Goal: Task Accomplishment & Management: Manage account settings

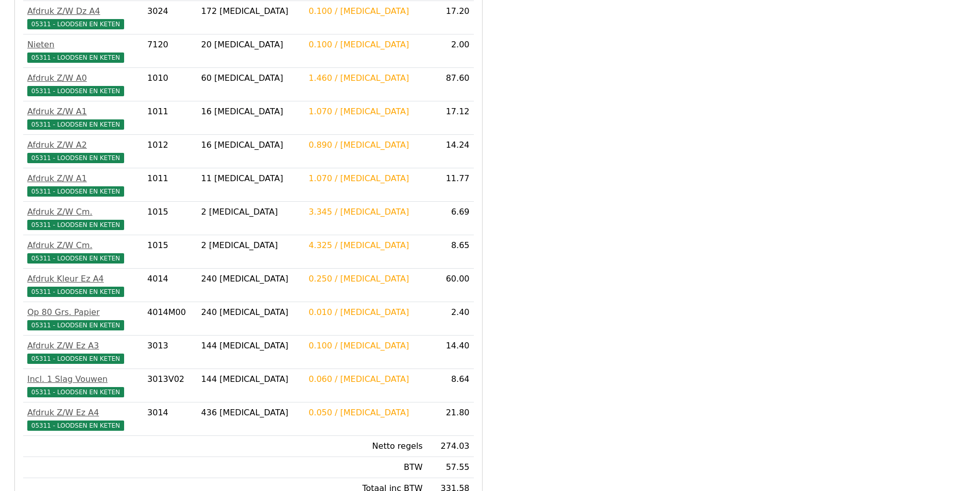
scroll to position [356, 0]
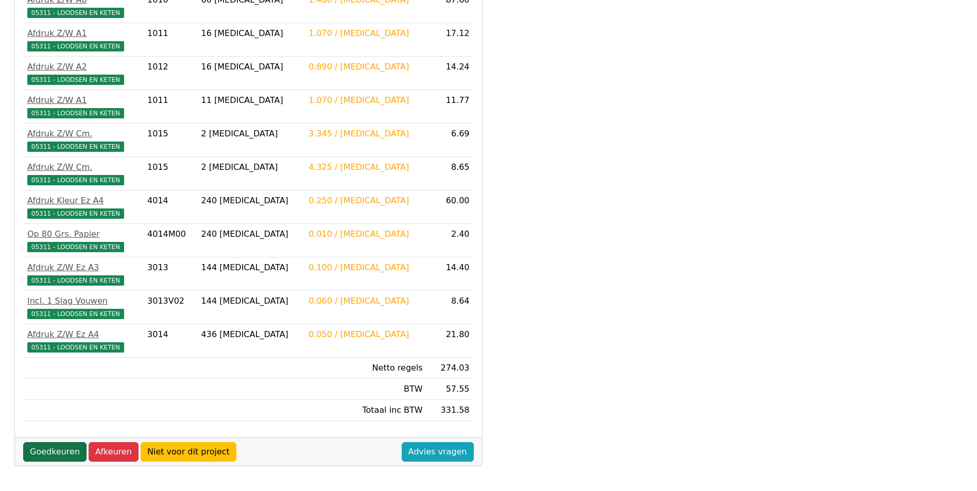
click at [66, 455] on link "Goedkeuren" at bounding box center [54, 452] width 63 height 20
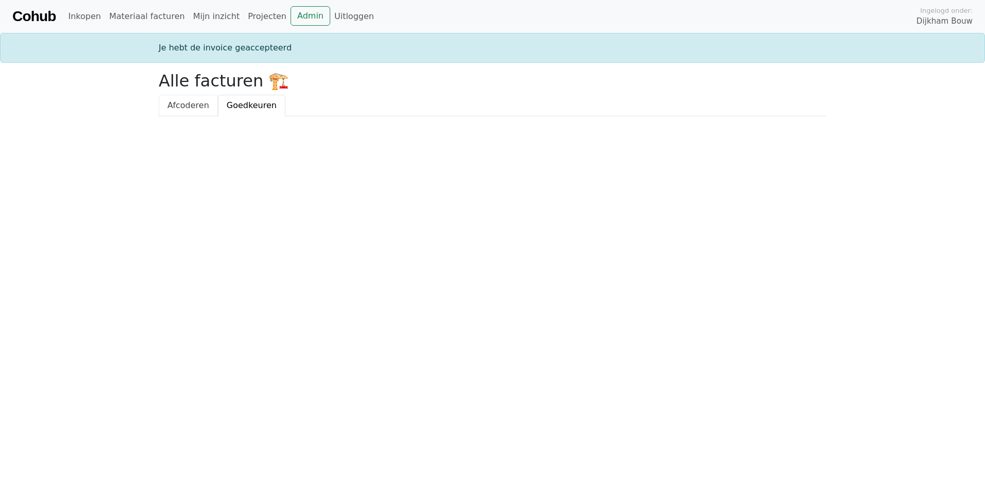
click at [179, 105] on span "Afcoderen" at bounding box center [188, 105] width 42 height 10
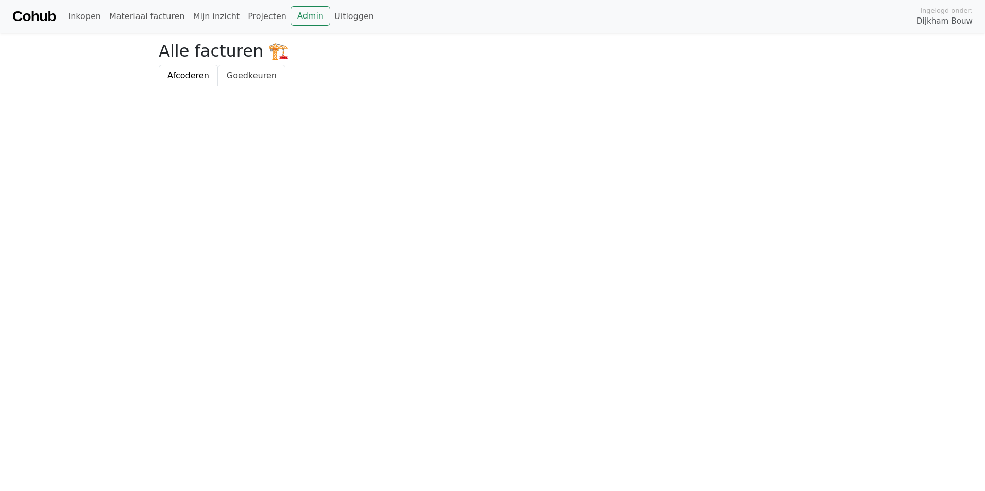
click at [251, 77] on span "Goedkeuren" at bounding box center [252, 76] width 50 height 10
